Goal: Communication & Community: Answer question/provide support

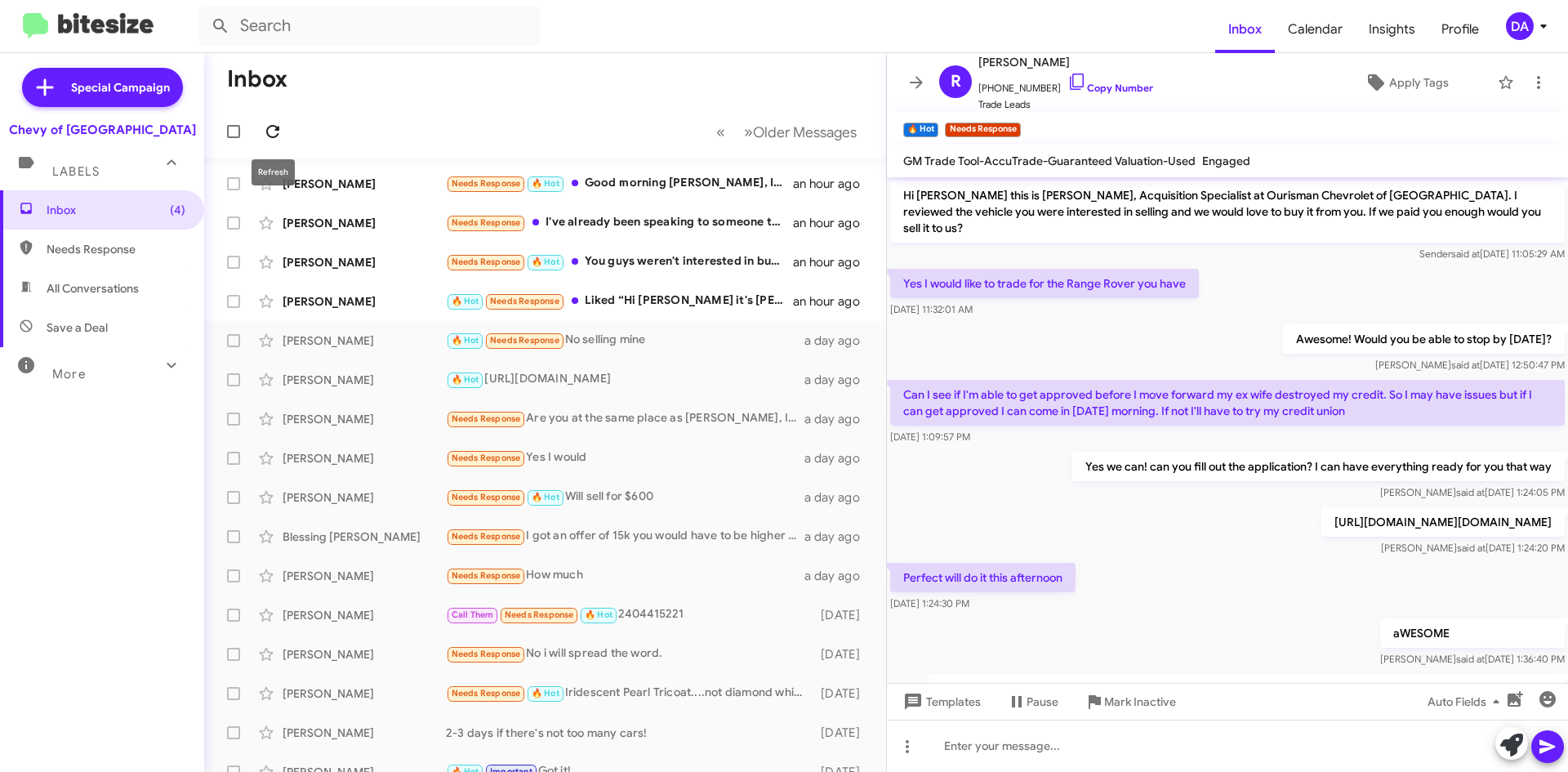
scroll to position [421, 0]
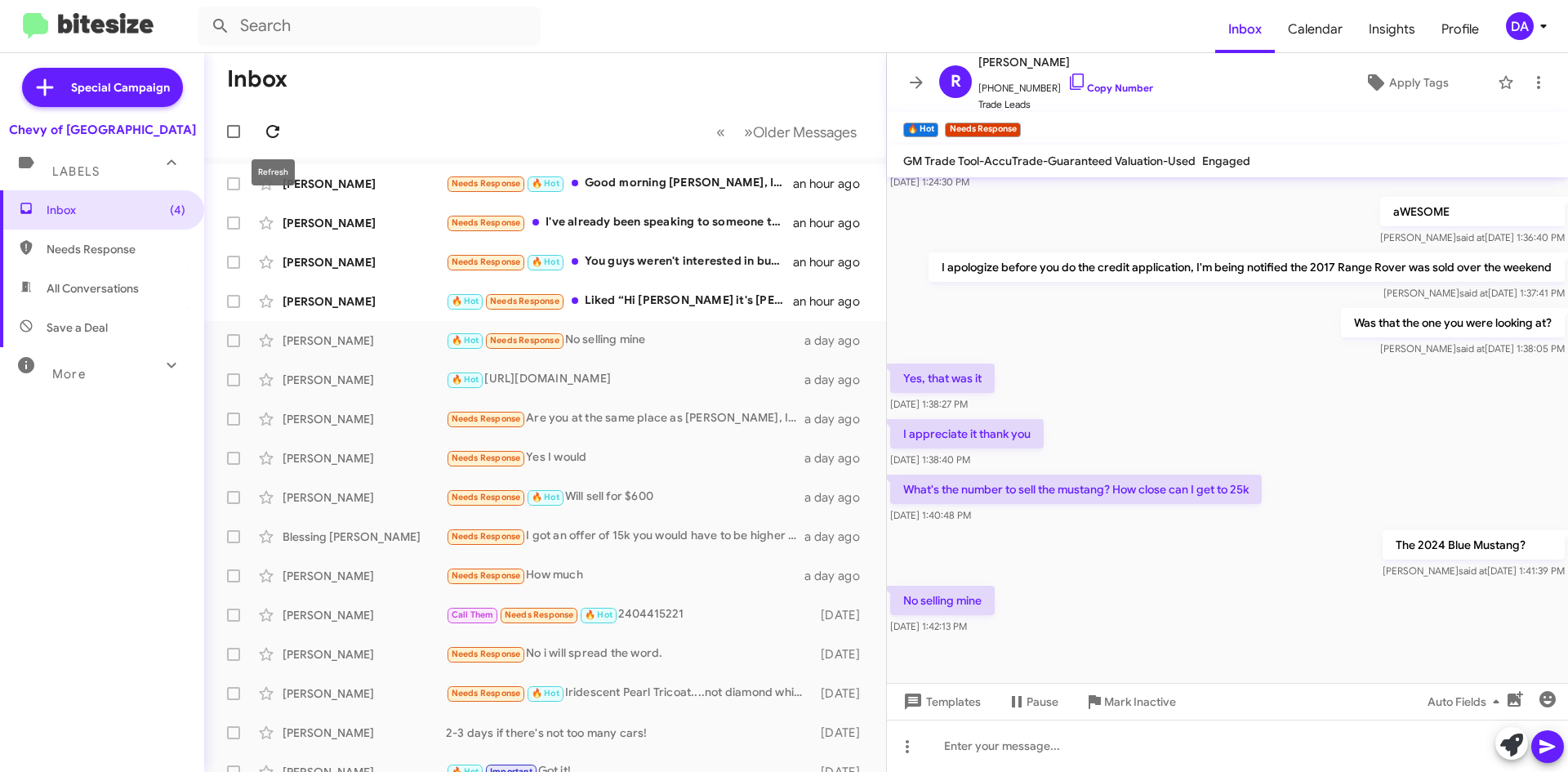
click at [274, 133] on icon at bounding box center [272, 131] width 20 height 20
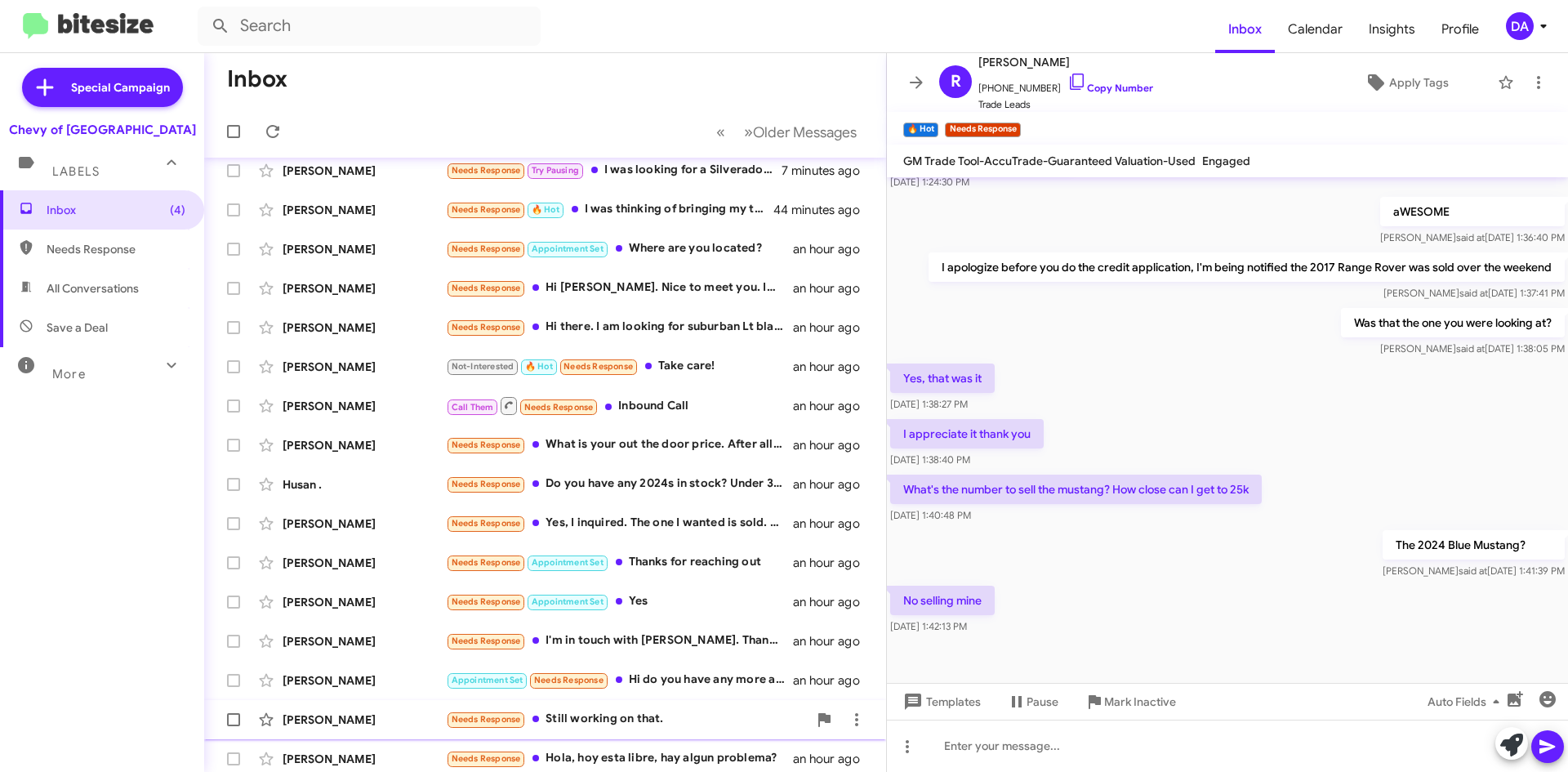
scroll to position [0, 0]
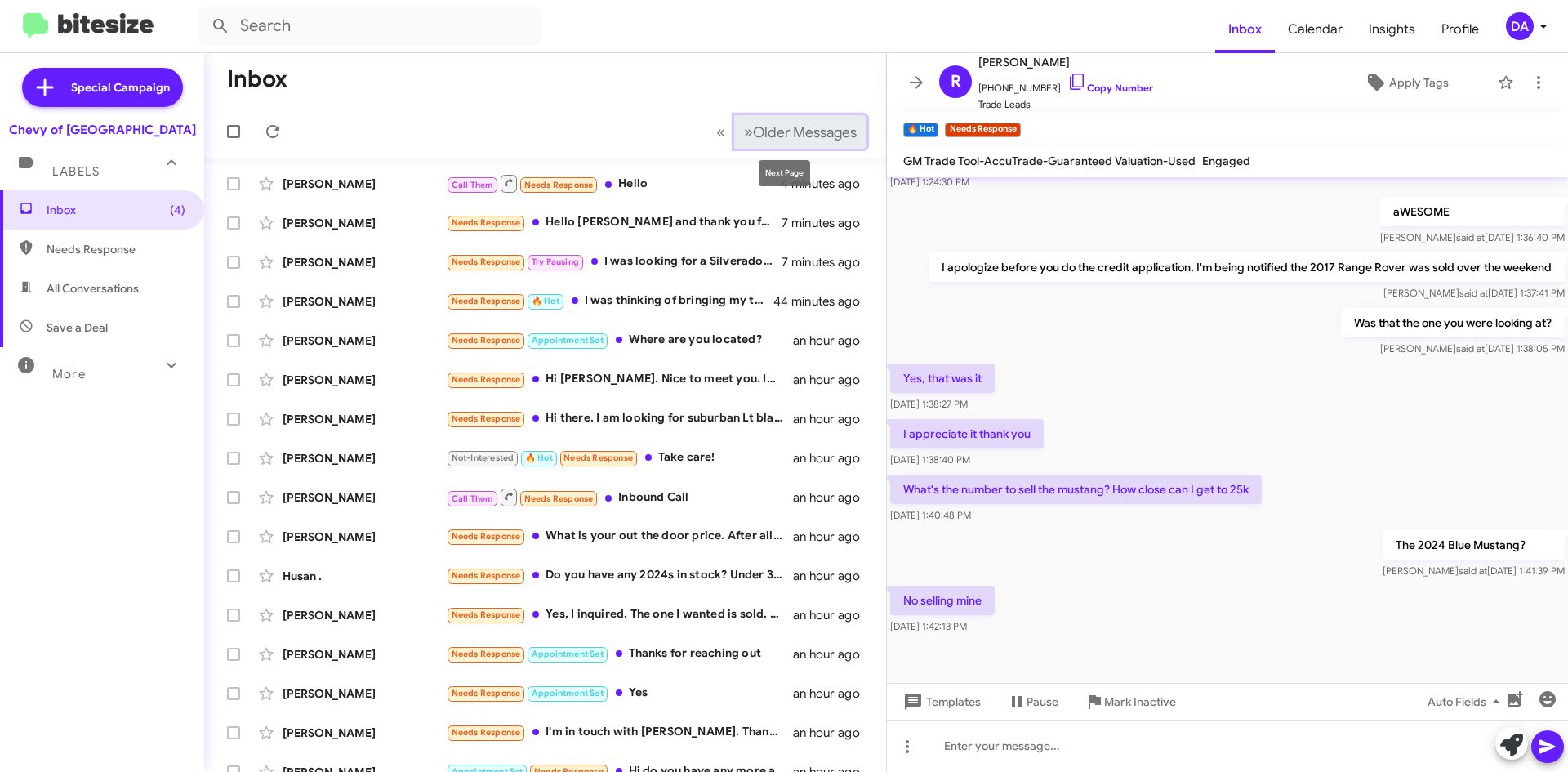
click at [809, 136] on span "Older Messages" at bounding box center [805, 132] width 104 height 18
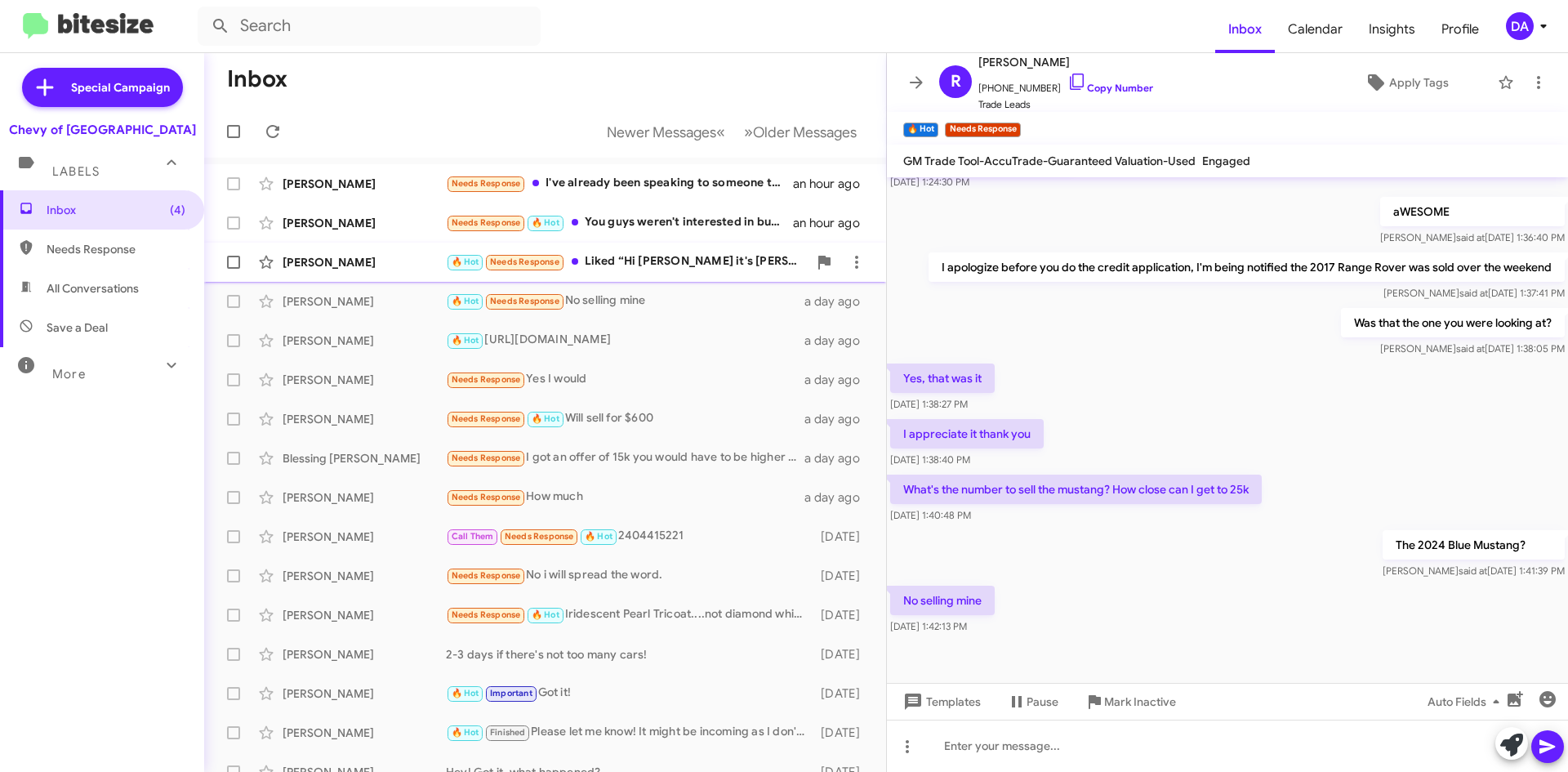
click at [671, 265] on div "🔥 Hot Needs Response Liked “Hi [PERSON_NAME] it's [PERSON_NAME] at Ourisman Che…" at bounding box center [626, 261] width 362 height 19
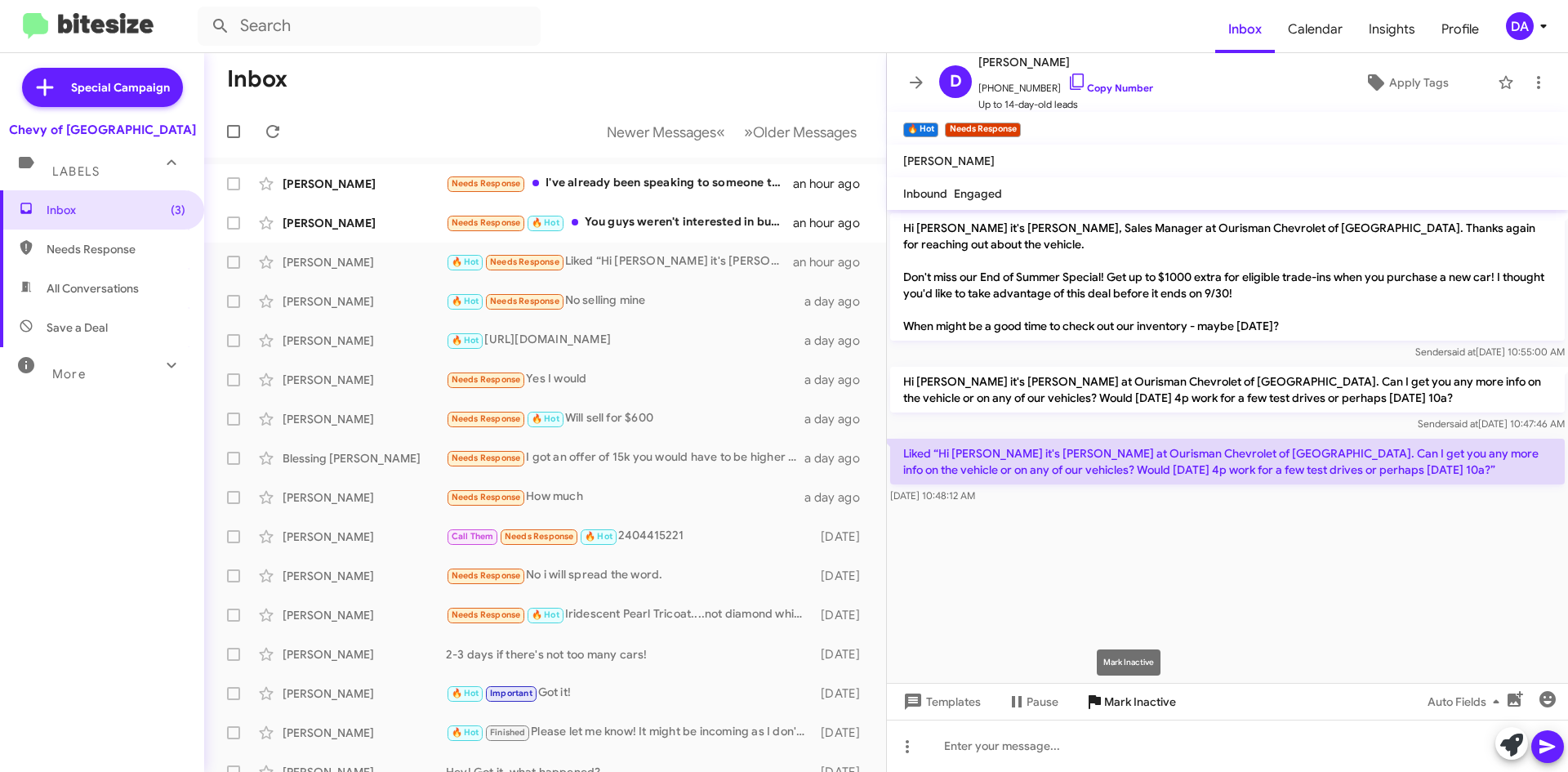
click at [1138, 699] on span "Mark Inactive" at bounding box center [1139, 701] width 72 height 30
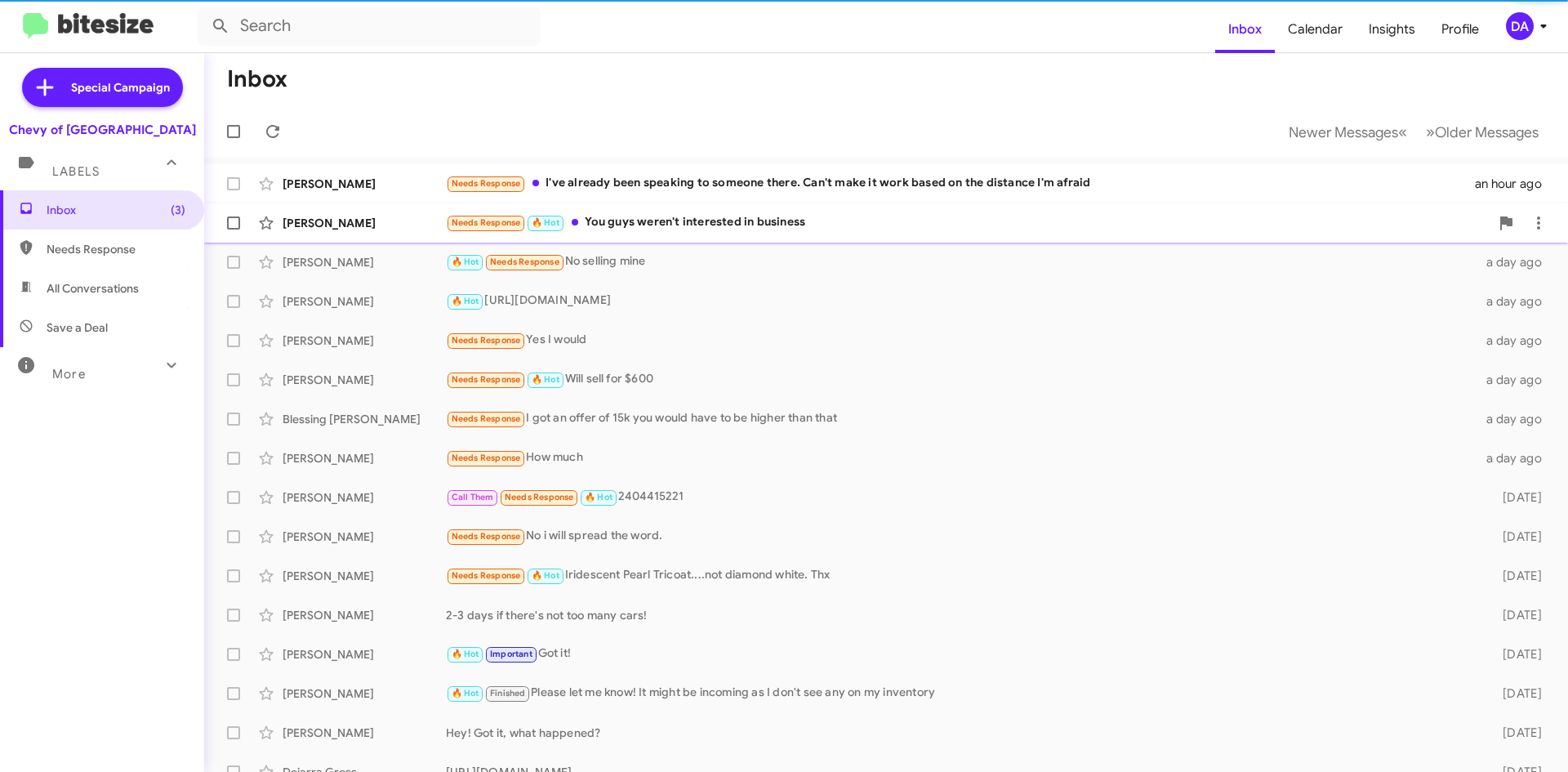
click at [726, 230] on div "Needs Response 🔥 Hot You guys weren't interested in business" at bounding box center [967, 222] width 1043 height 19
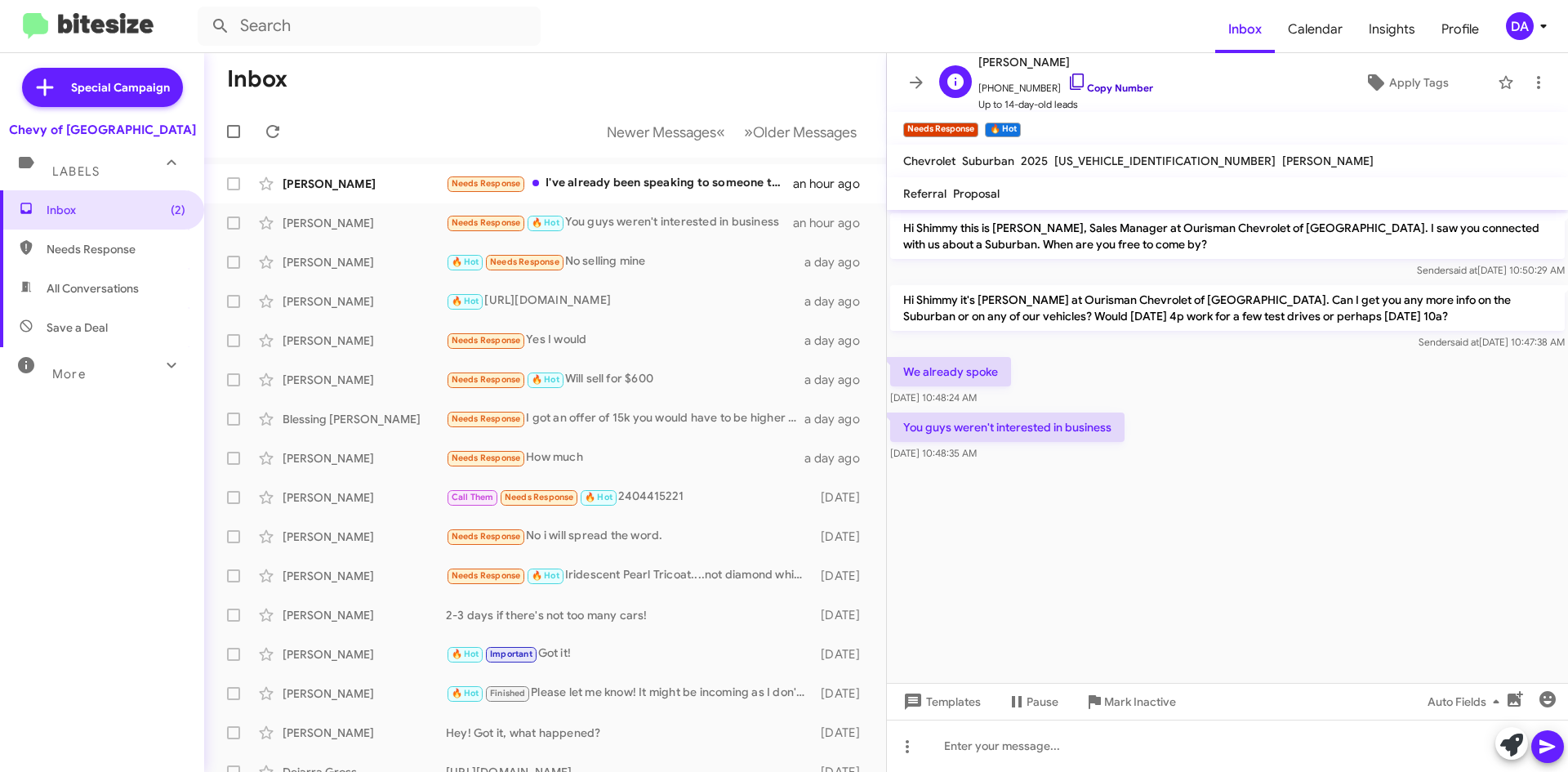
click at [1120, 88] on link "Copy Number" at bounding box center [1110, 88] width 86 height 12
